Goal: Obtain resource: Obtain resource

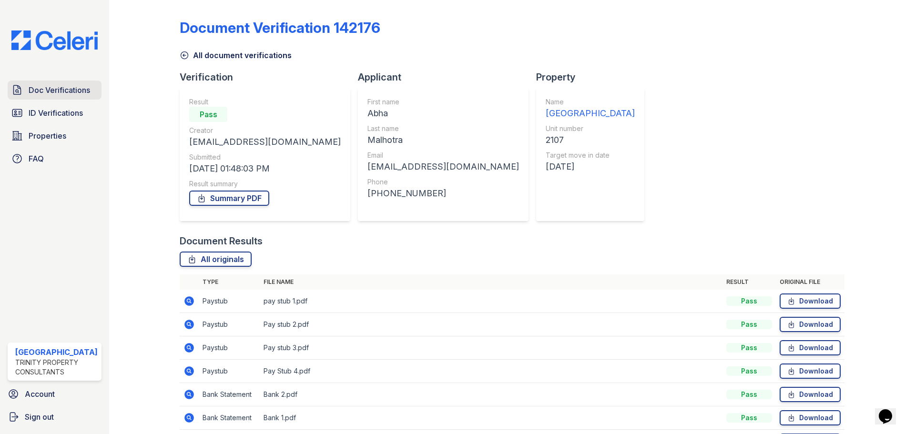
scroll to position [61, 0]
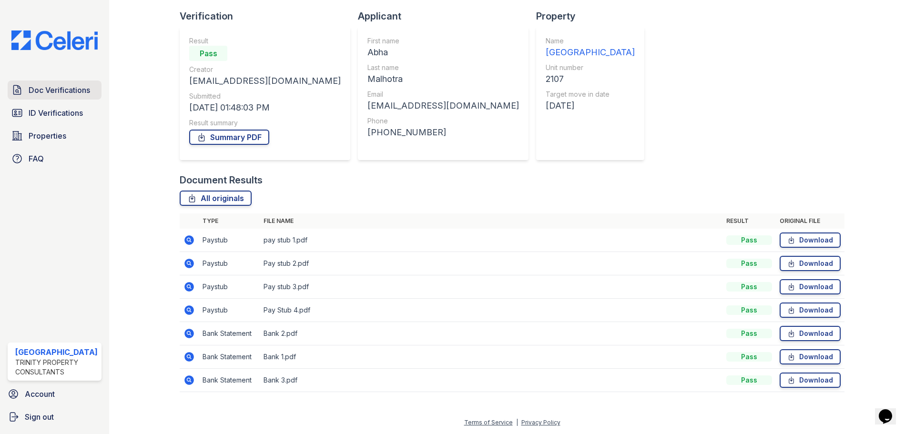
click at [61, 94] on span "Doc Verifications" at bounding box center [59, 89] width 61 height 11
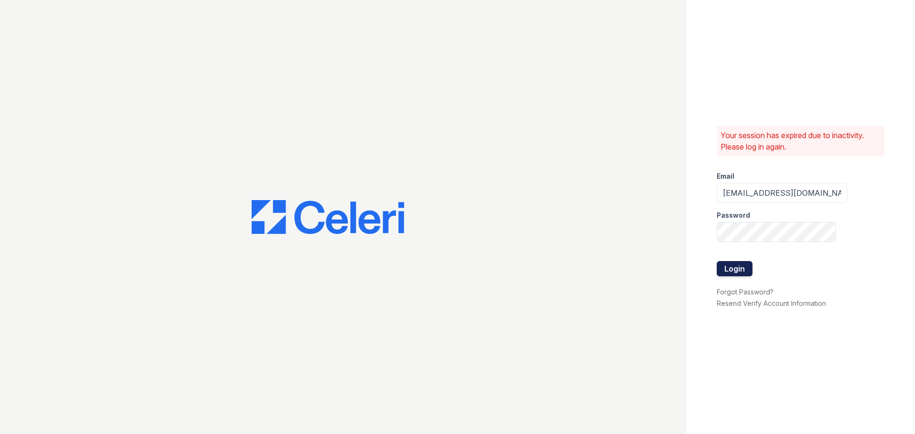
click at [727, 261] on button "Login" at bounding box center [734, 268] width 36 height 15
click at [729, 265] on button "Login" at bounding box center [734, 268] width 36 height 15
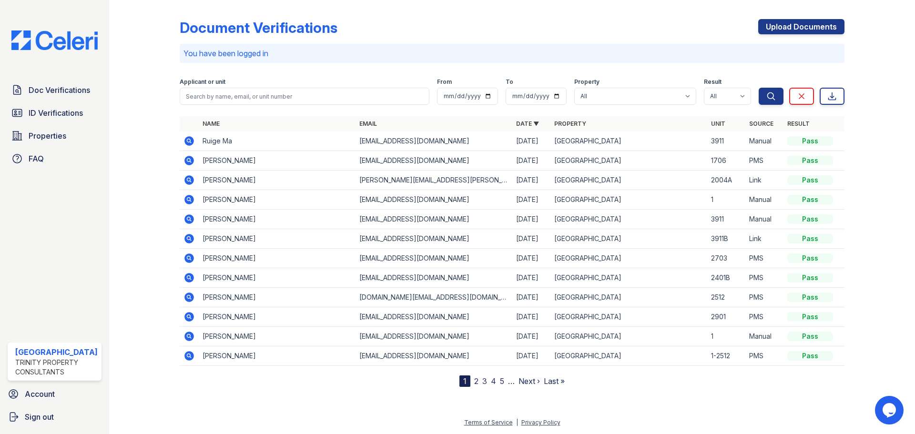
click at [188, 159] on icon at bounding box center [188, 160] width 2 height 2
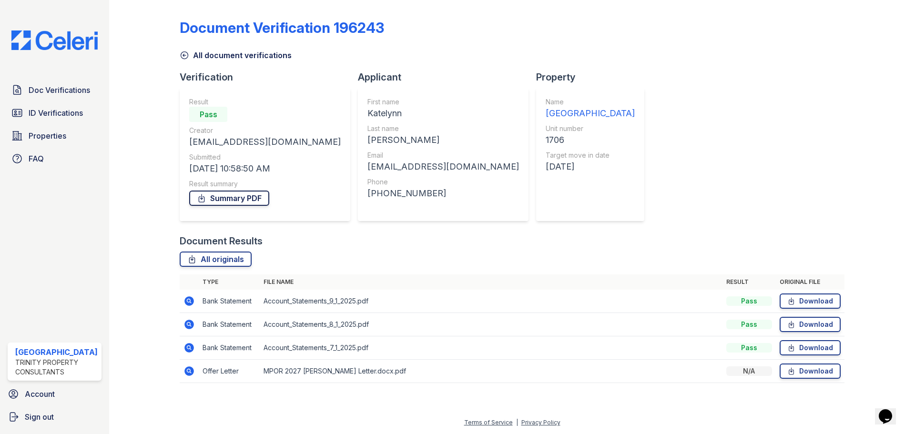
click at [239, 199] on link "Summary PDF" at bounding box center [229, 198] width 80 height 15
click at [53, 95] on span "Doc Verifications" at bounding box center [59, 89] width 61 height 11
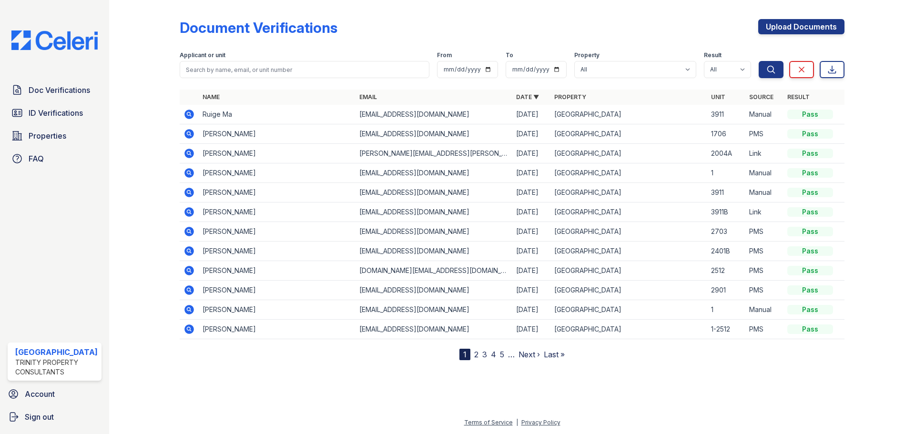
click at [181, 115] on td at bounding box center [189, 115] width 19 height 20
click at [189, 114] on icon at bounding box center [188, 113] width 2 height 2
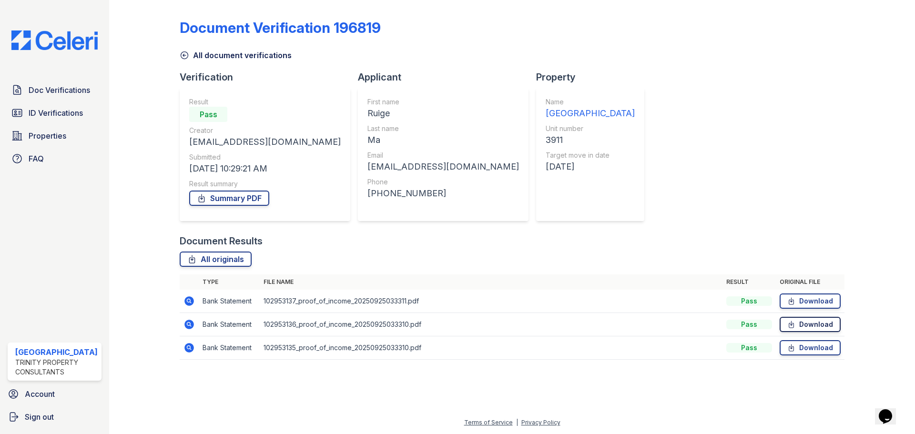
click at [811, 320] on link "Download" at bounding box center [809, 324] width 61 height 15
